Goal: Navigation & Orientation: Find specific page/section

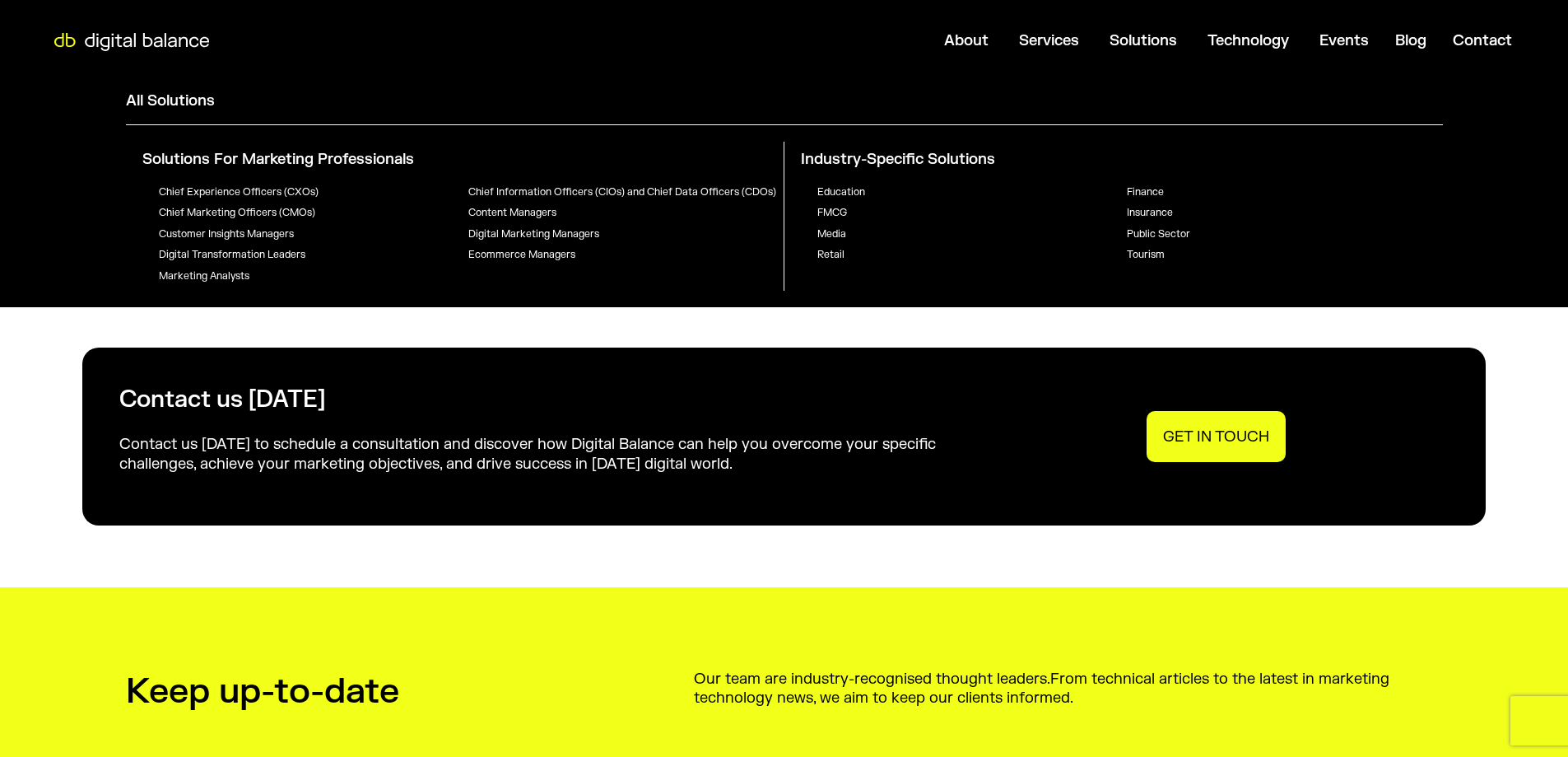
scroll to position [1524, 0]
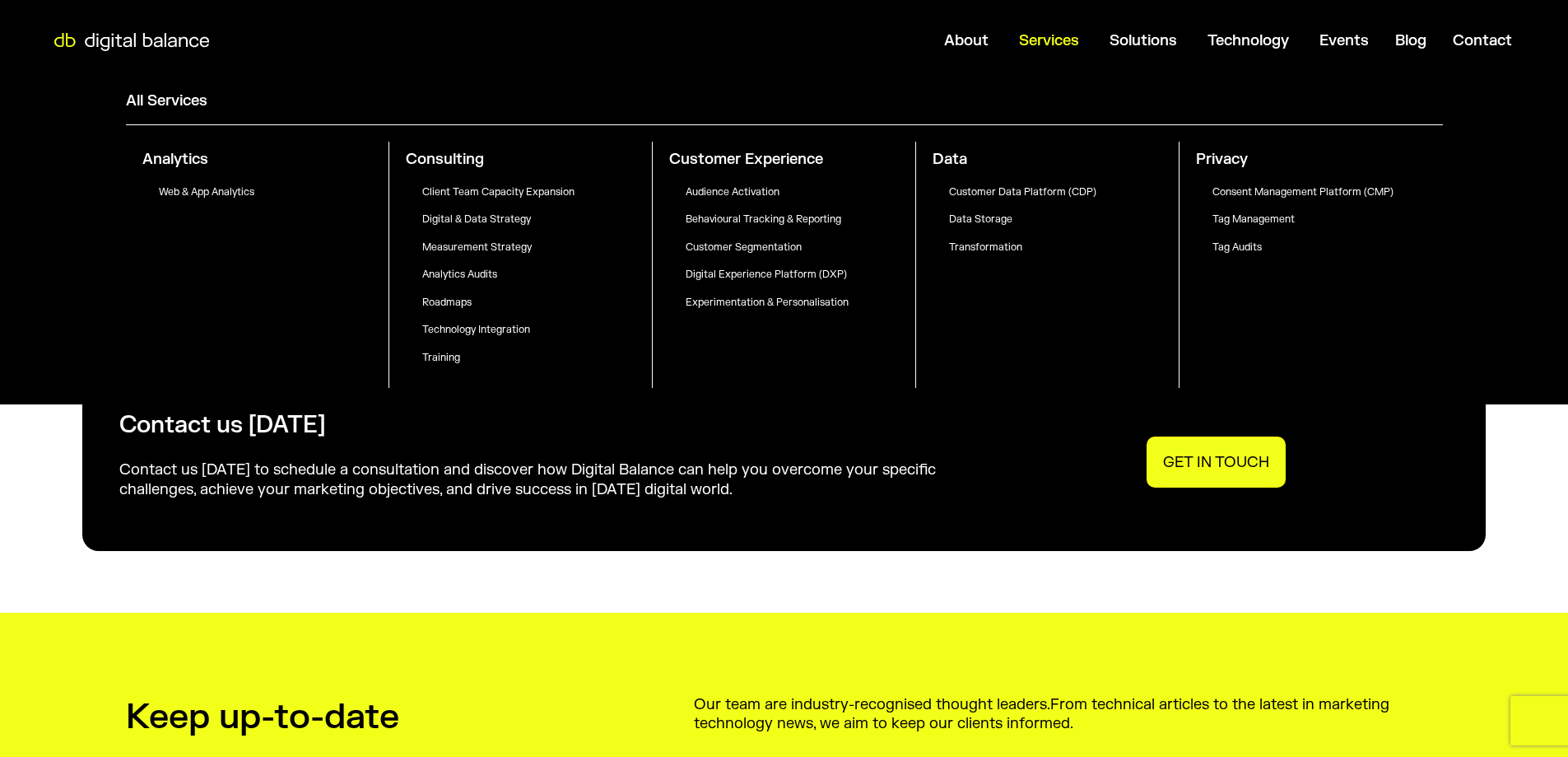
click at [1038, 33] on span "Services" at bounding box center [1049, 41] width 60 height 19
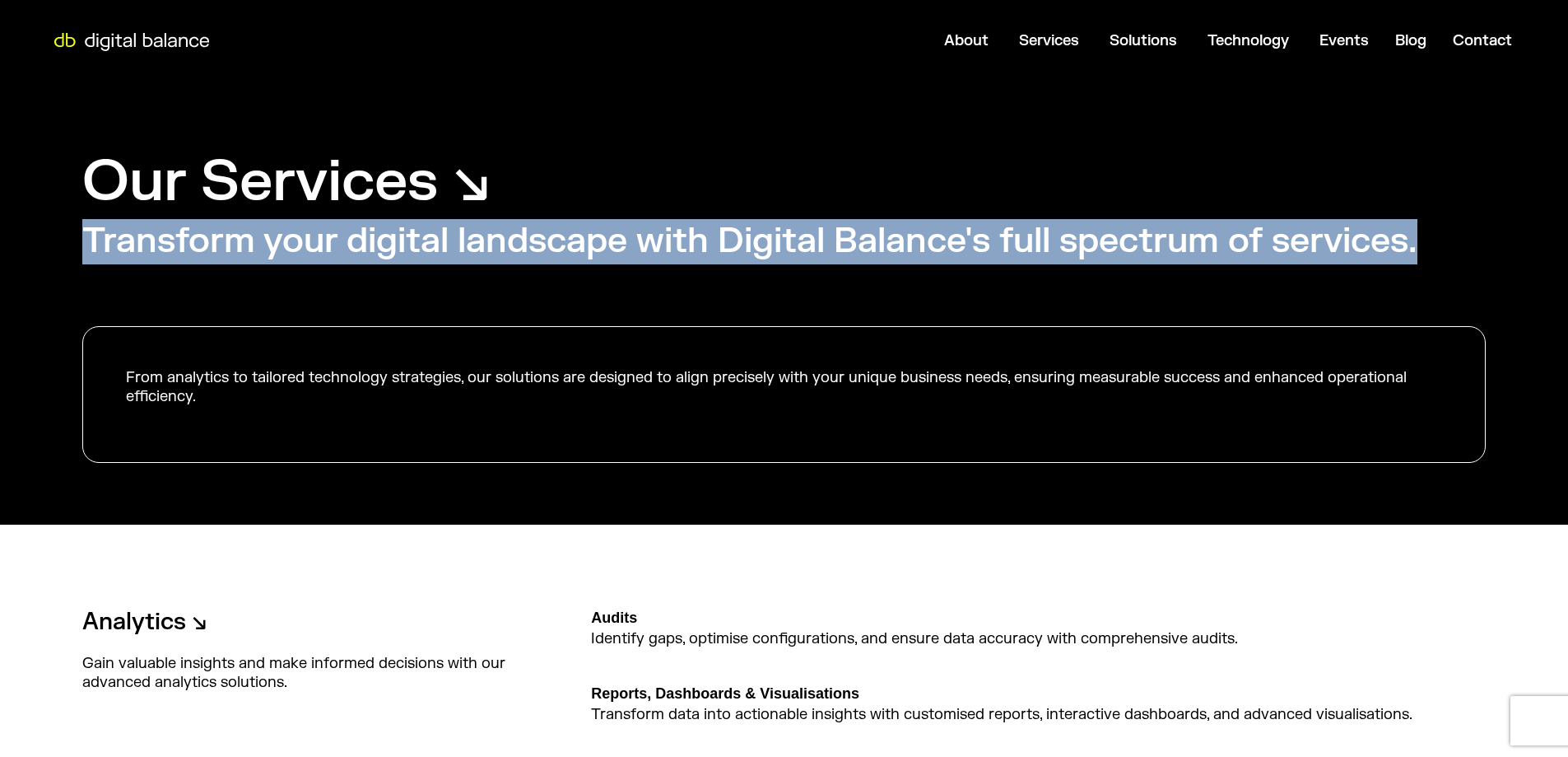
drag, startPoint x: 91, startPoint y: 236, endPoint x: 1446, endPoint y: 232, distance: 1355.0
click at [1446, 232] on div "Our Services ↘︎ Transform your digital landscape with Digital Balance's full sp…" at bounding box center [784, 303] width 1568 height 442
copy h2 "Transform your digital landscape with Digital Balance's full spectrum of servic…"
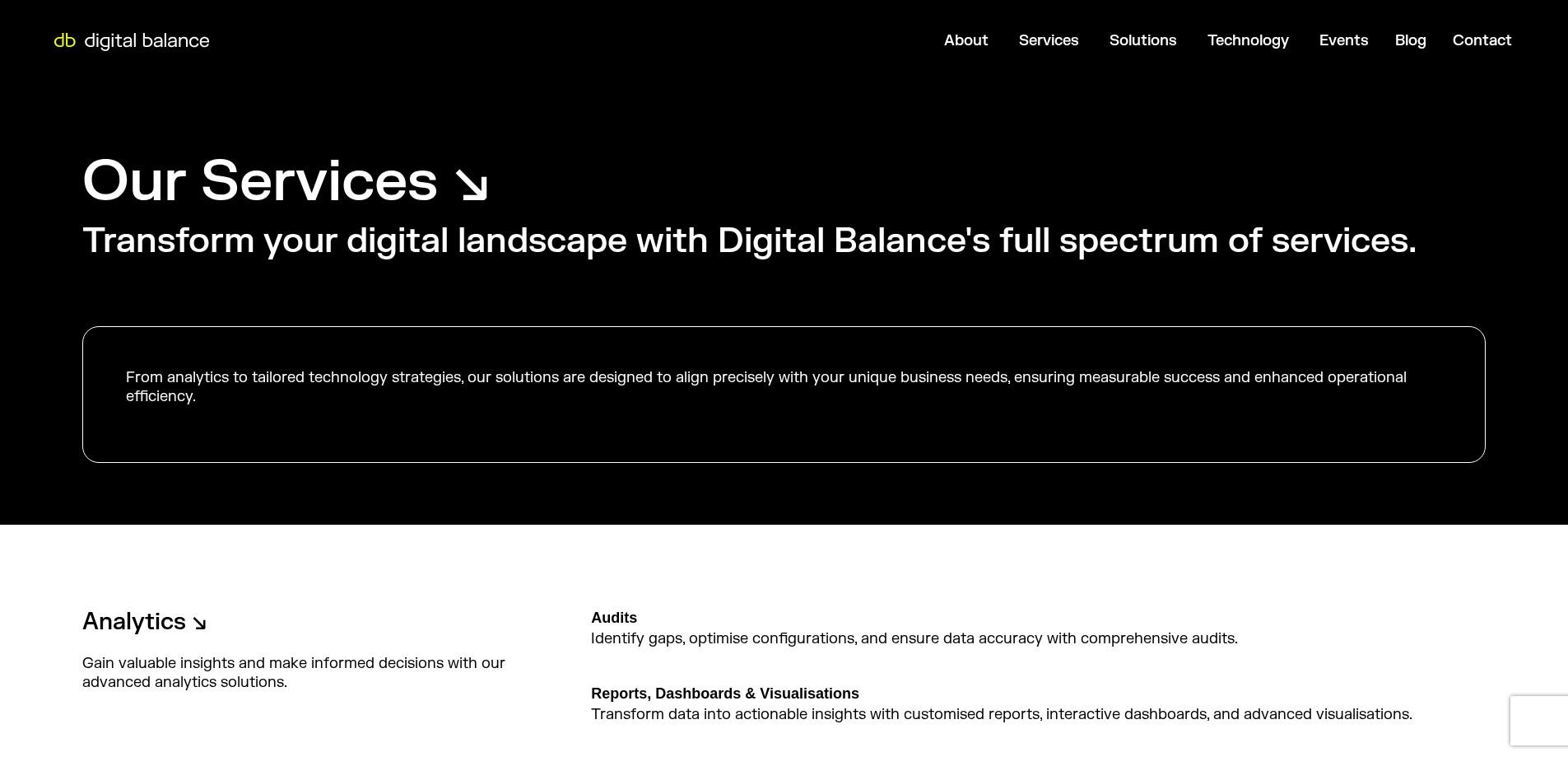
click at [156, 30] on div at bounding box center [131, 40] width 181 height 27
click at [150, 37] on img at bounding box center [131, 41] width 181 height 18
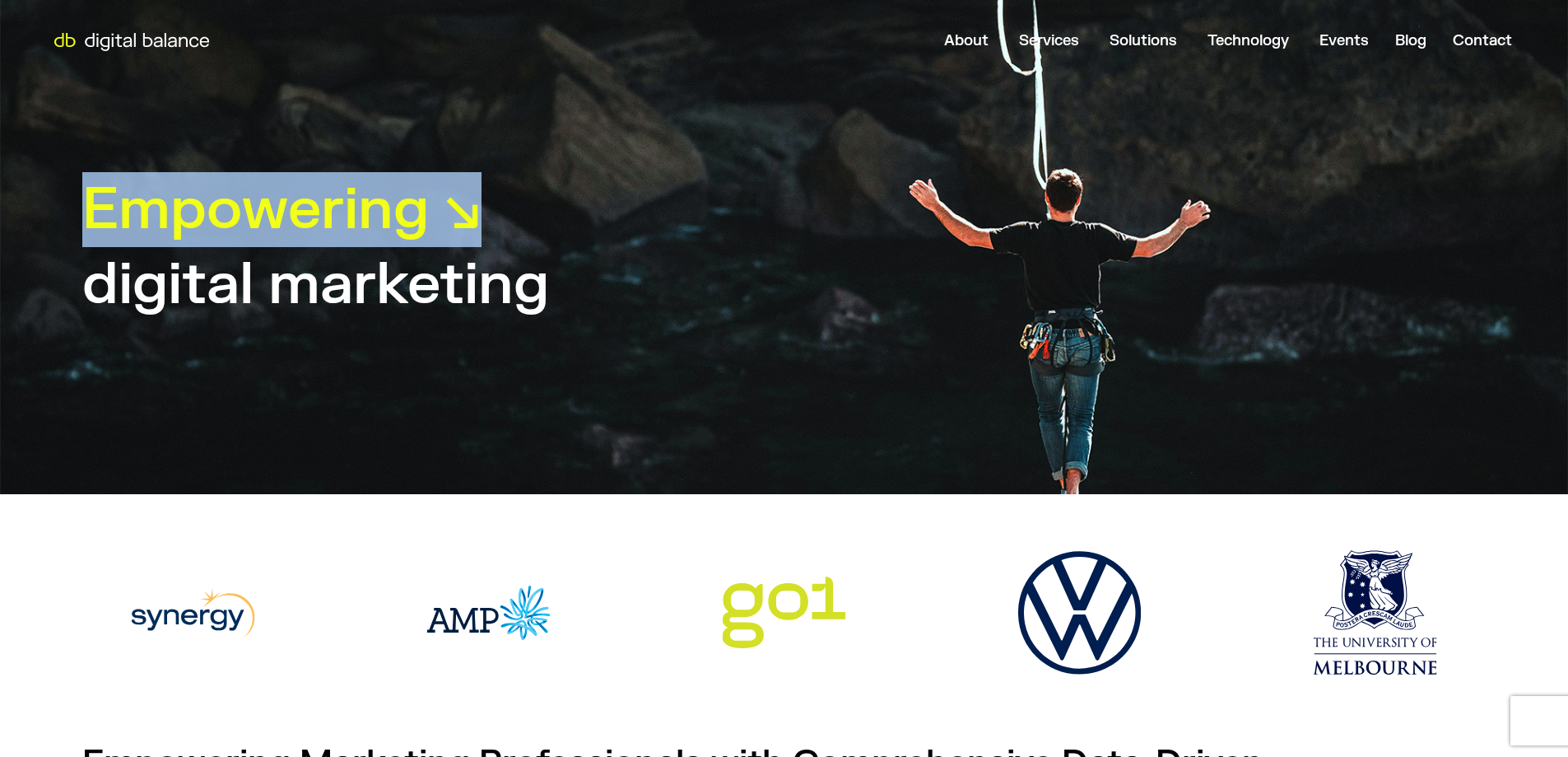
drag, startPoint x: 92, startPoint y: 205, endPoint x: 513, endPoint y: 197, distance: 421.1
click at [513, 197] on div "Empowering ↘︎ customer experiences your team digital marketing your business di…" at bounding box center [784, 247] width 1568 height 494
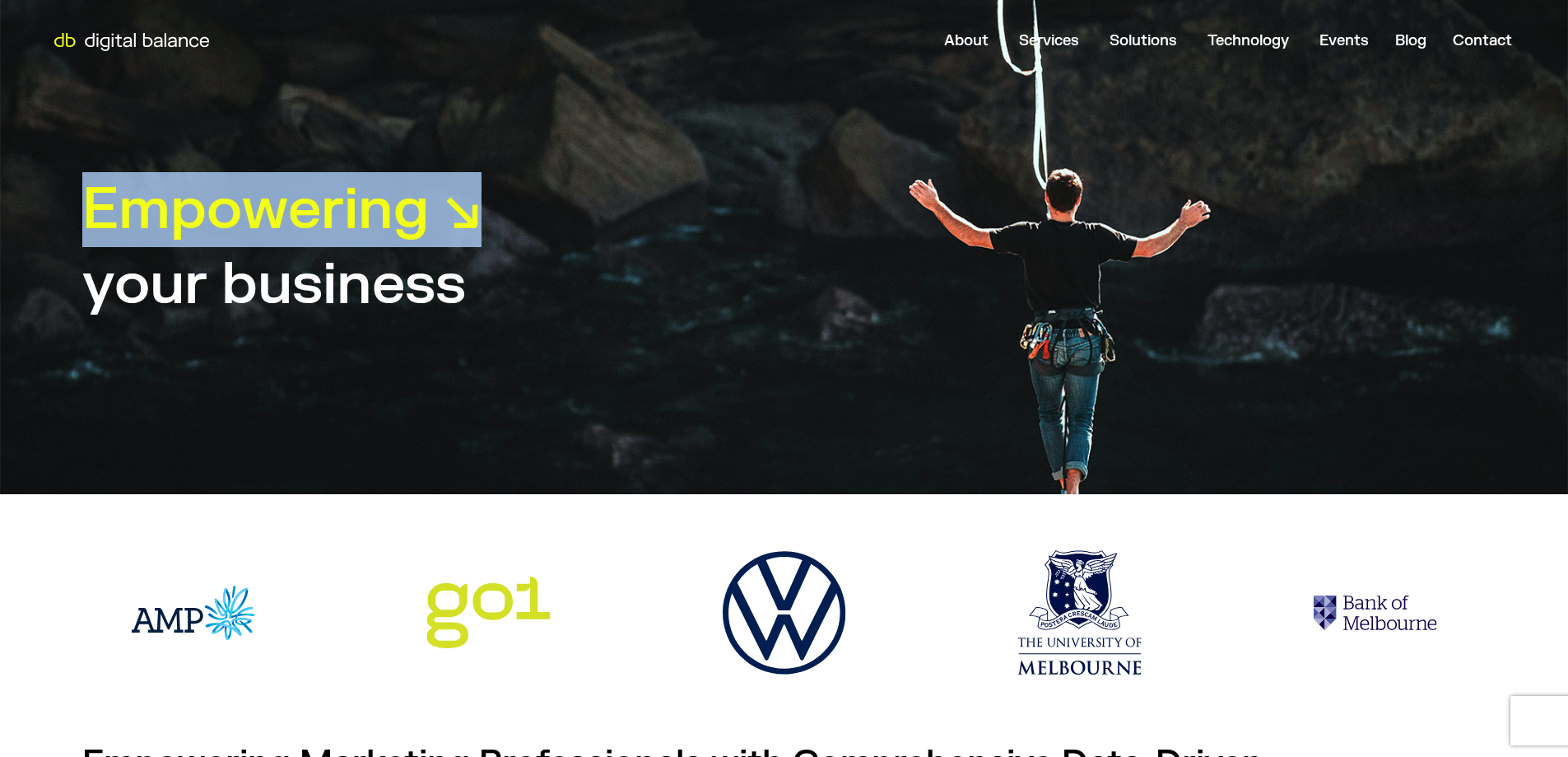
click at [305, 519] on div "3 / 83" at bounding box center [192, 617] width 238 height 214
click at [40, 241] on div "Empowering ↘︎ customer experiences your team digital marketing your business di…" at bounding box center [784, 247] width 1568 height 494
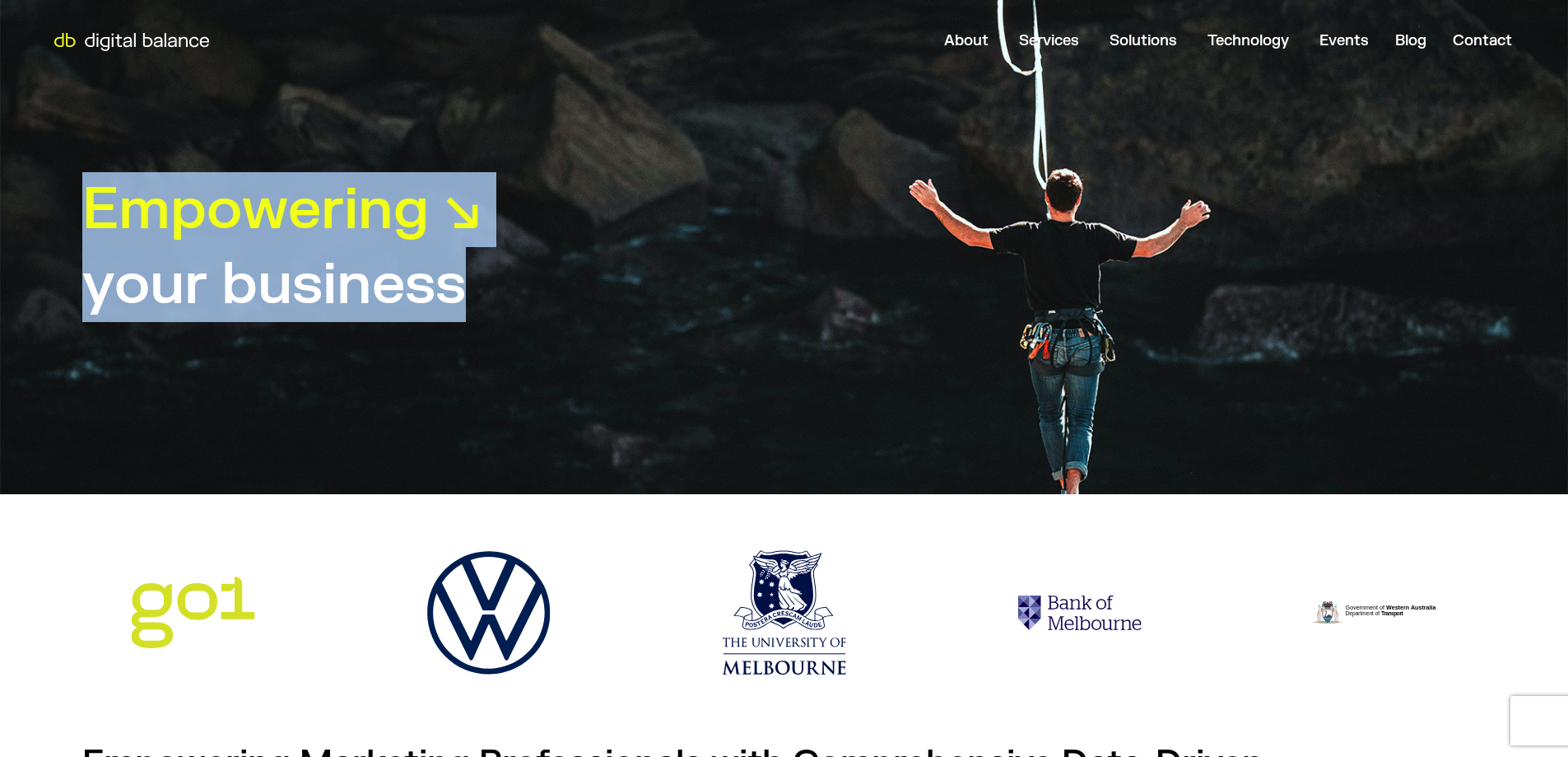
drag, startPoint x: 89, startPoint y: 204, endPoint x: 477, endPoint y: 292, distance: 397.9
click at [477, 292] on div "Empowering ↘︎ customer experiences your team digital marketing your business di…" at bounding box center [784, 247] width 1568 height 494
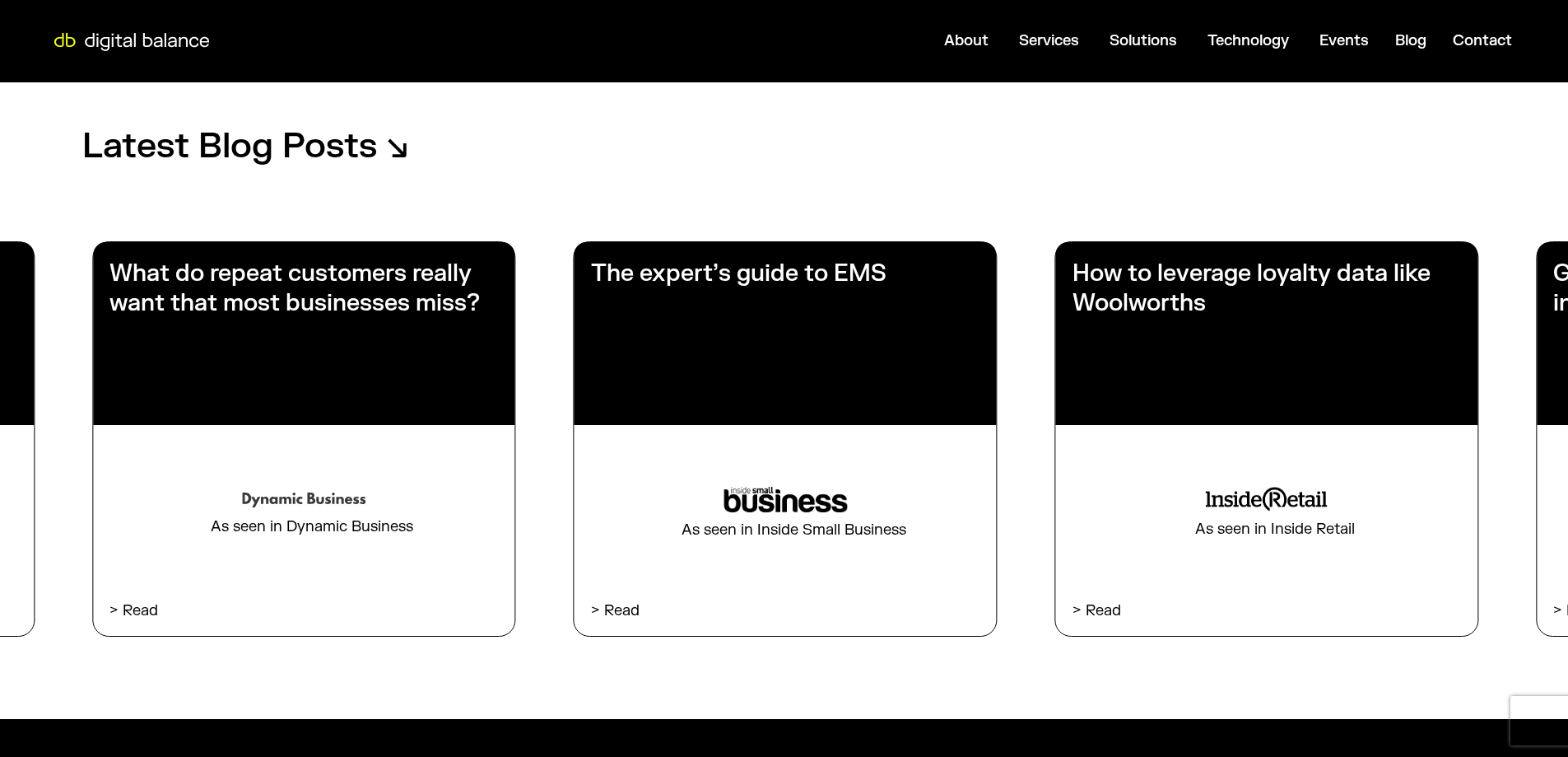
scroll to position [2923, 0]
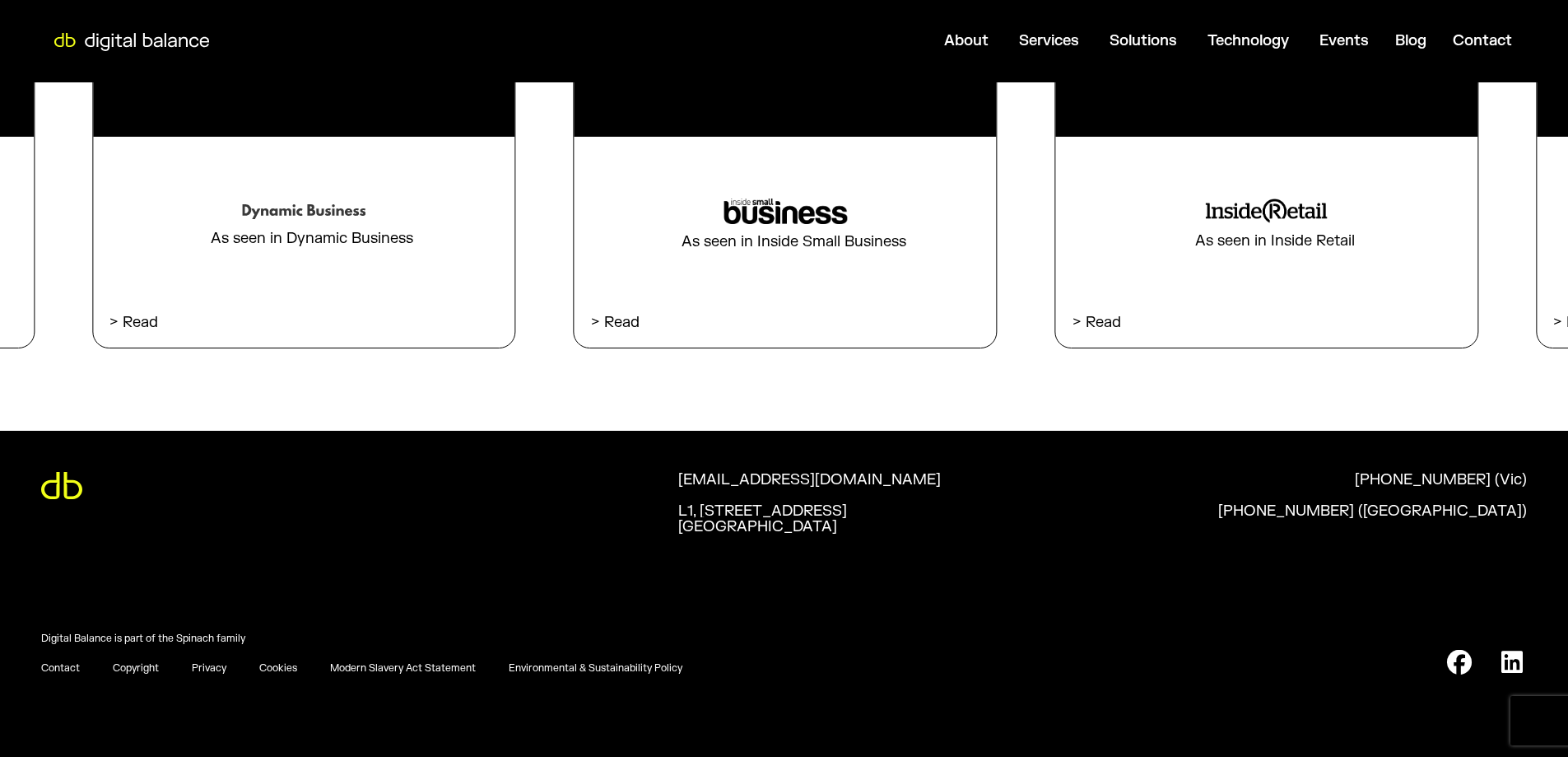
click at [1459, 660] on icon at bounding box center [1456, 662] width 32 height 25
